Goal: Task Accomplishment & Management: Complete application form

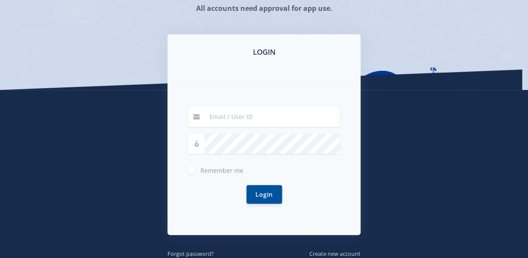
scroll to position [130, 0]
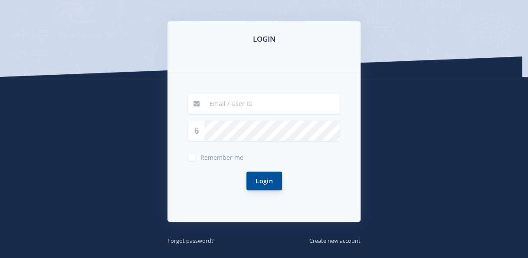
type input "philip.cloete@gmail.com"
click at [267, 187] on button "Login" at bounding box center [265, 180] width 36 height 19
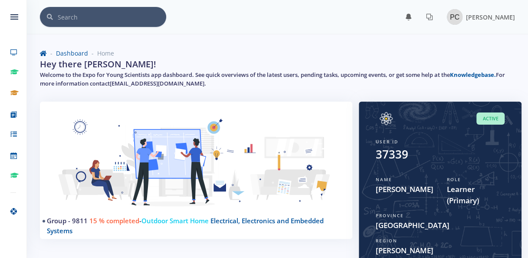
scroll to position [7, 7]
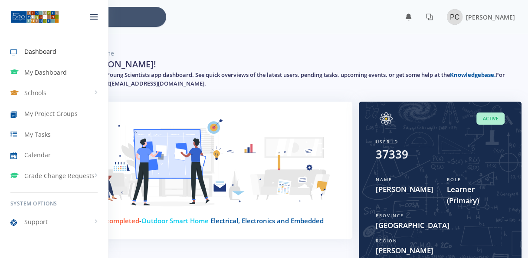
click at [41, 70] on span "My Dashboard" at bounding box center [45, 72] width 43 height 9
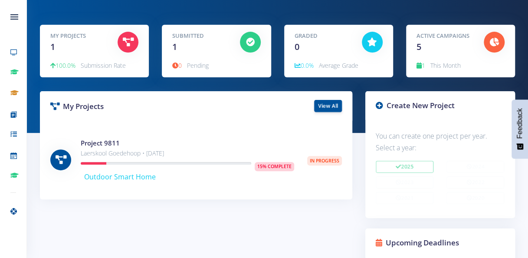
scroll to position [82, 0]
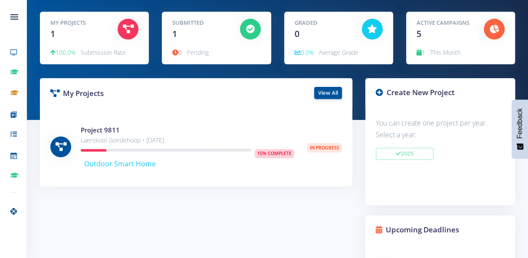
click at [379, 92] on icon at bounding box center [379, 92] width 7 height 7
click at [379, 93] on icon at bounding box center [379, 92] width 7 height 7
click at [325, 92] on link "View All" at bounding box center [328, 92] width 28 height 12
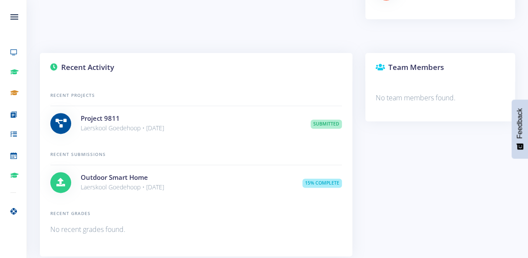
scroll to position [521, 0]
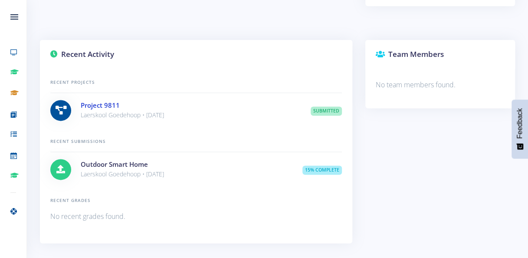
click at [106, 105] on link "Project 9811" at bounding box center [100, 105] width 39 height 9
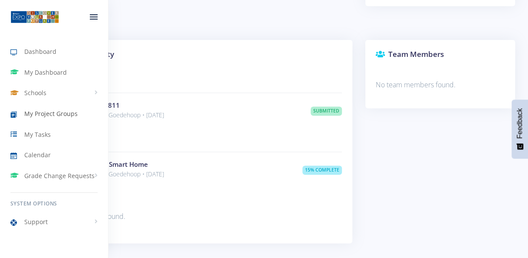
click at [48, 113] on span "My Project Groups" at bounding box center [50, 113] width 53 height 9
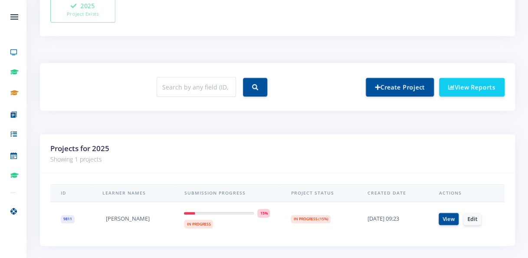
scroll to position [314, 0]
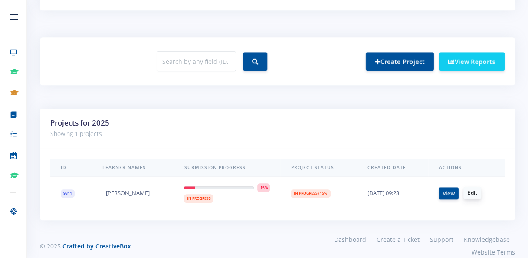
click at [471, 194] on link "Edit" at bounding box center [473, 193] width 18 height 12
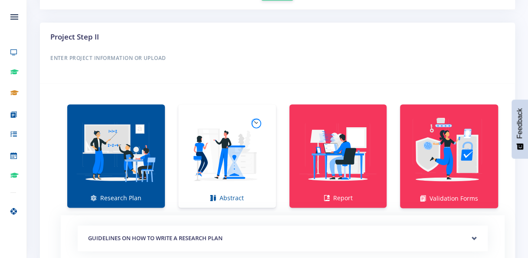
scroll to position [564, 0]
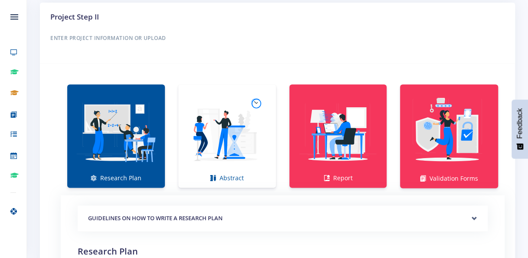
click at [131, 169] on img at bounding box center [116, 131] width 84 height 84
click at [127, 124] on img at bounding box center [116, 131] width 84 height 84
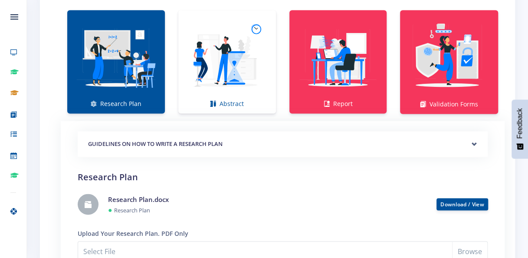
scroll to position [651, 0]
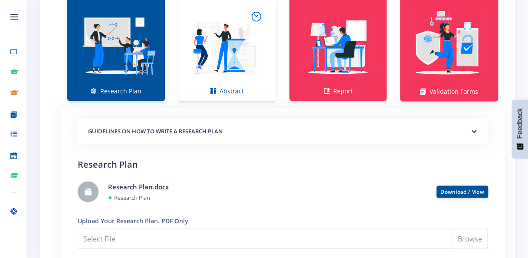
click at [128, 76] on img at bounding box center [116, 45] width 84 height 84
click at [213, 63] on img at bounding box center [227, 45] width 84 height 84
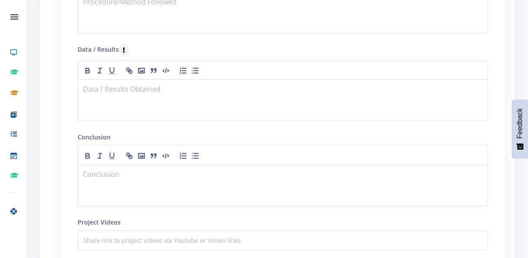
scroll to position [825, 0]
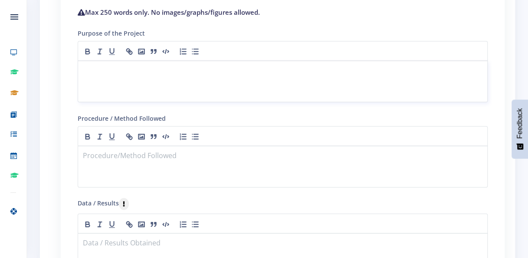
click at [132, 70] on p at bounding box center [282, 72] width 399 height 12
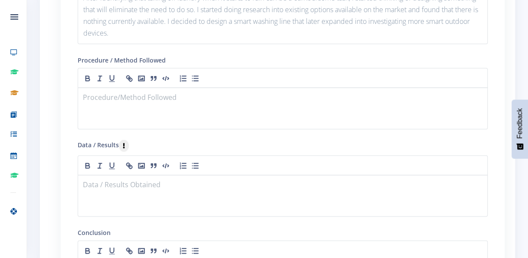
scroll to position [911, 0]
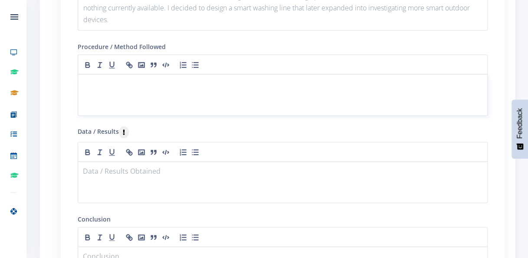
click at [131, 92] on div at bounding box center [283, 95] width 410 height 42
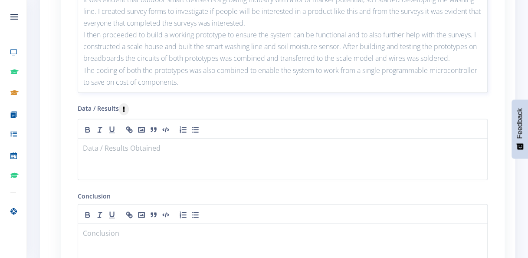
scroll to position [998, 0]
click at [156, 162] on div at bounding box center [283, 158] width 410 height 42
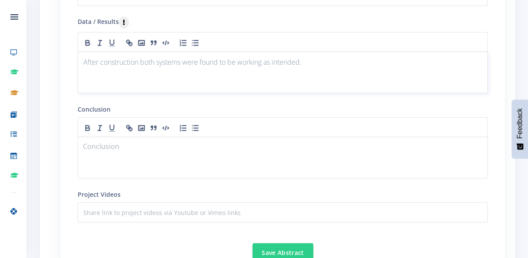
scroll to position [1085, 0]
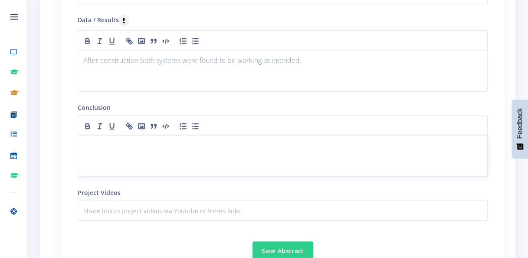
click at [137, 160] on div at bounding box center [283, 156] width 410 height 42
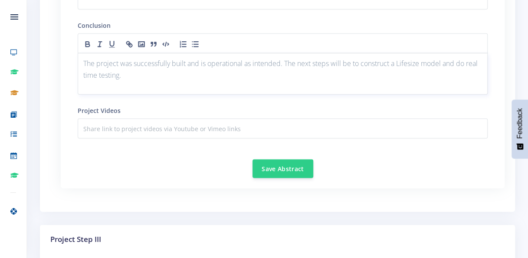
scroll to position [1172, 0]
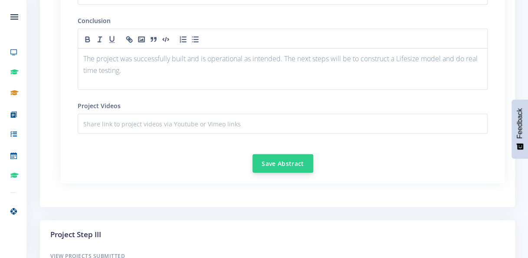
click at [282, 163] on button "Save Abstract" at bounding box center [283, 163] width 61 height 19
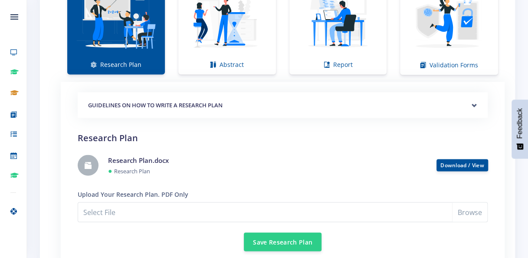
scroll to position [694, 0]
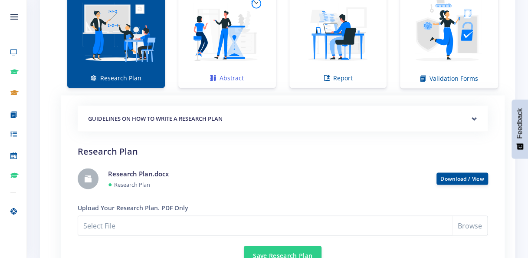
click at [242, 45] on img at bounding box center [227, 32] width 84 height 84
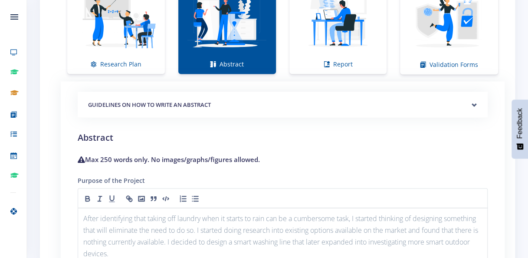
scroll to position [651, 0]
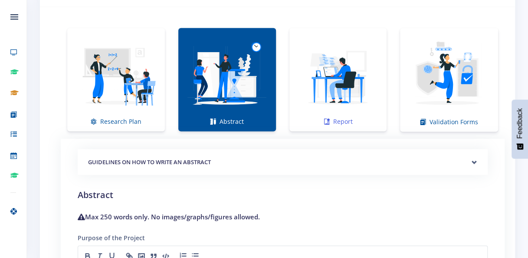
click at [322, 82] on img at bounding box center [338, 75] width 84 height 84
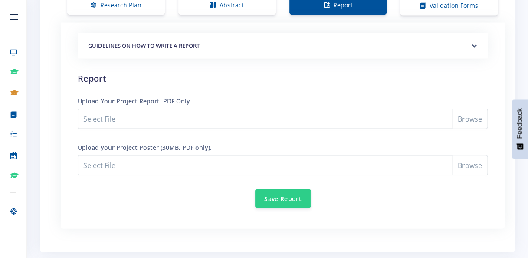
scroll to position [781, 0]
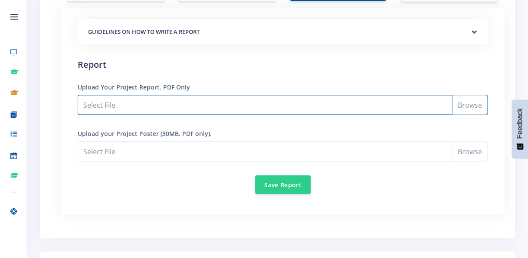
click at [463, 105] on input "Select File" at bounding box center [283, 105] width 410 height 20
type input "C:\fakepath\PROJECT REPORT.docx"
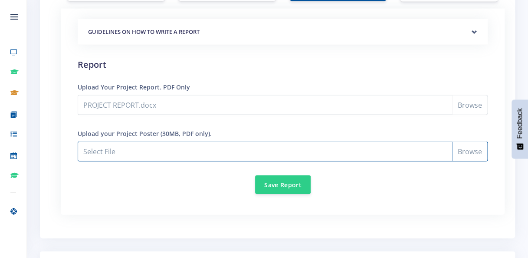
click at [465, 151] on input "PROJECT REPORT.docx" at bounding box center [283, 151] width 410 height 20
type input "C:\fakepath\ESKOM Expo Poster.pptx"
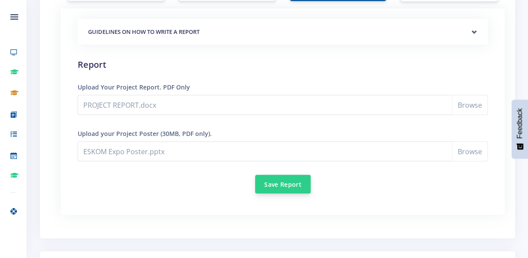
click at [279, 183] on button "Save Report" at bounding box center [283, 183] width 56 height 19
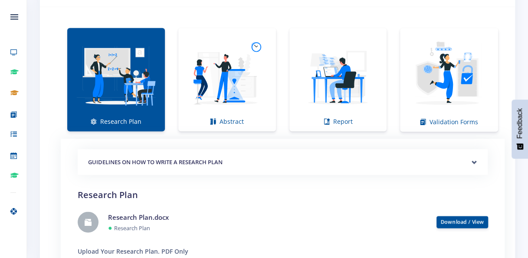
scroll to position [694, 0]
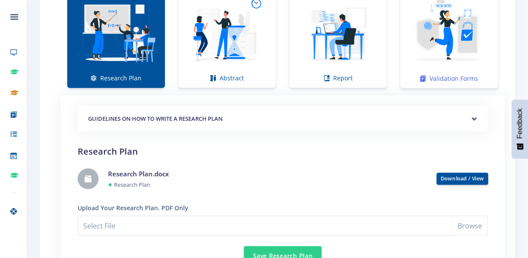
click at [431, 59] on img at bounding box center [449, 32] width 84 height 84
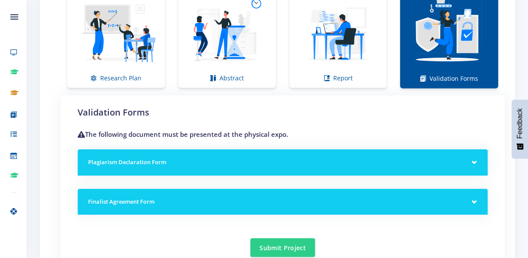
click at [256, 158] on h5 "Plagiarism Declaration Form" at bounding box center [282, 162] width 389 height 9
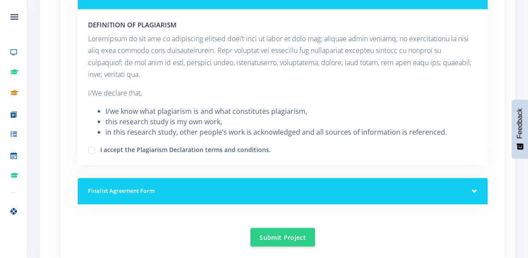
scroll to position [868, 0]
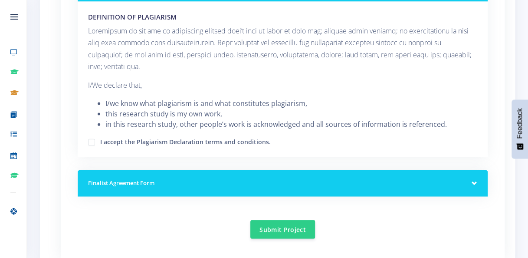
click at [100, 141] on label "I accept the Plagiarism Declaration terms and conditions." at bounding box center [185, 140] width 171 height 7
click at [100, 141] on input "I accept the Plagiarism Declaration terms and conditions." at bounding box center [103, 139] width 6 height 6
checkbox input "true"
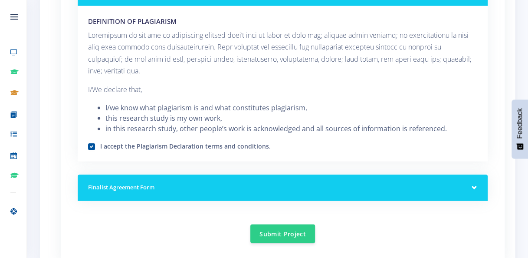
scroll to position [911, 0]
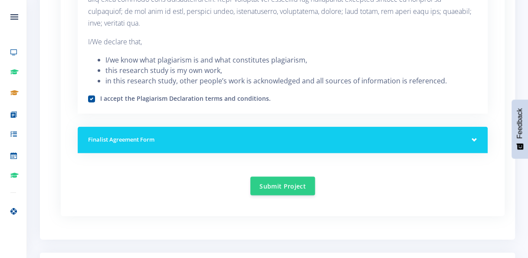
click at [145, 135] on h5 "Finalist Agreement Form" at bounding box center [282, 139] width 389 height 9
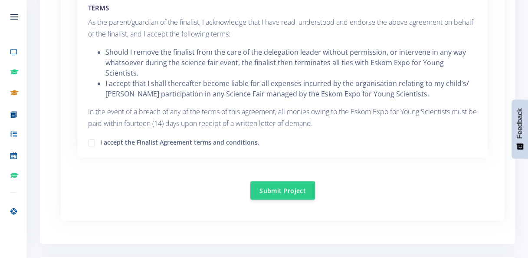
scroll to position [1519, 0]
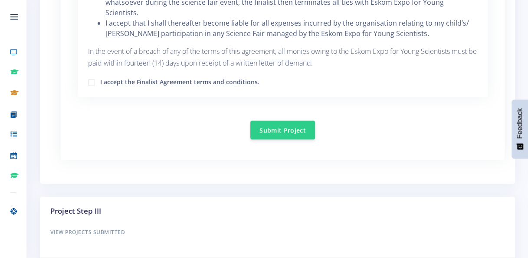
click at [100, 77] on label "I accept the Finalist Agreement terms and conditions." at bounding box center [179, 80] width 159 height 7
click at [100, 76] on input "I accept the Finalist Agreement terms and conditions." at bounding box center [103, 79] width 6 height 6
checkbox input "true"
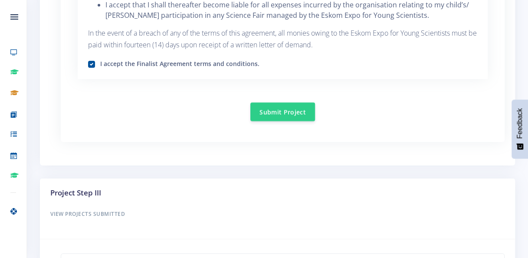
scroll to position [1494, 0]
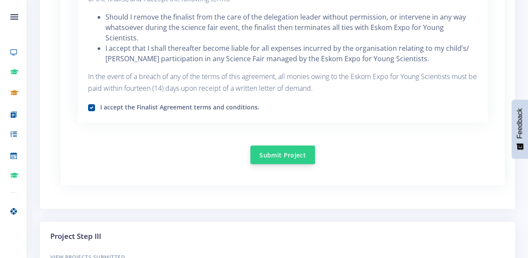
click at [266, 145] on button "Submit Project" at bounding box center [282, 154] width 65 height 19
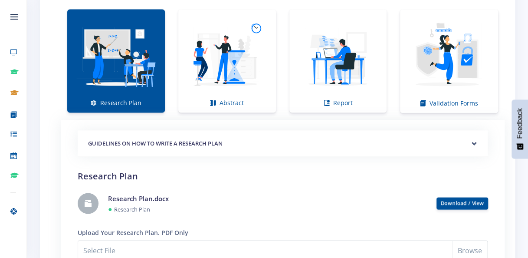
scroll to position [675, 0]
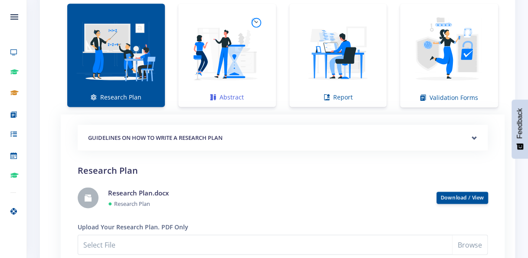
click at [233, 85] on img at bounding box center [227, 51] width 84 height 84
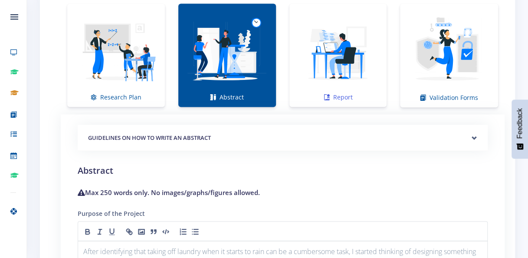
click at [317, 79] on img at bounding box center [338, 51] width 84 height 84
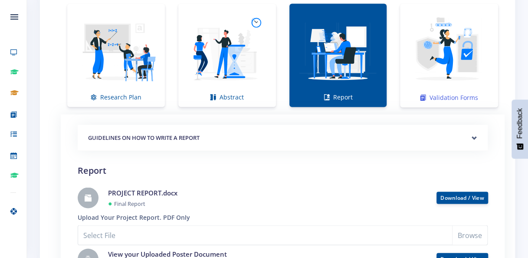
click at [462, 70] on img at bounding box center [449, 51] width 84 height 84
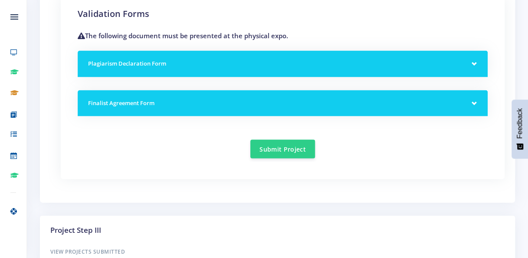
scroll to position [805, 0]
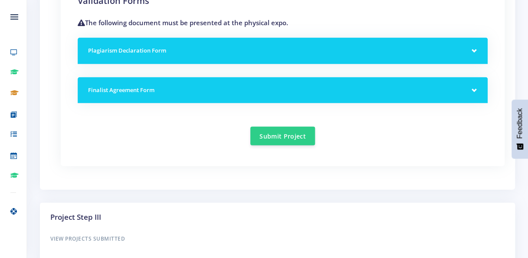
click at [380, 55] on div "Plagiarism Declaration Form" at bounding box center [283, 51] width 410 height 26
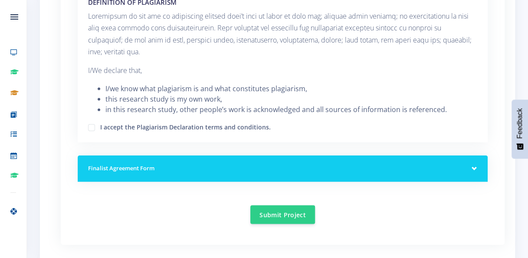
scroll to position [936, 0]
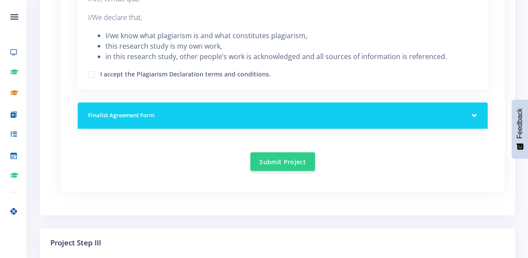
click at [100, 76] on label "I accept the Plagiarism Declaration terms and conditions." at bounding box center [185, 72] width 171 height 7
click at [100, 74] on input "I accept the Plagiarism Declaration terms and conditions." at bounding box center [103, 72] width 6 height 6
checkbox input "true"
click at [147, 122] on div "Finalist Agreement Form" at bounding box center [283, 115] width 410 height 26
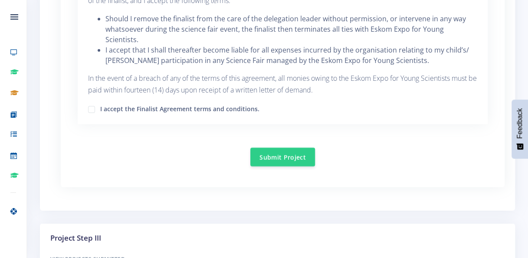
scroll to position [1500, 0]
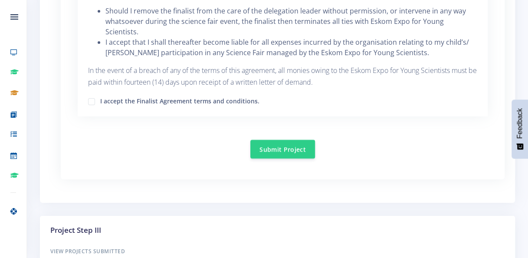
click at [100, 96] on label "I accept the Finalist Agreement terms and conditions." at bounding box center [179, 99] width 159 height 7
click at [100, 95] on input "I accept the Finalist Agreement terms and conditions." at bounding box center [103, 98] width 6 height 6
checkbox input "true"
click at [279, 144] on button "Submit Project" at bounding box center [282, 148] width 65 height 19
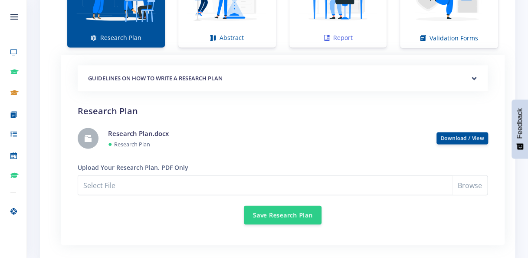
scroll to position [738, 0]
